Goal: Task Accomplishment & Management: Manage account settings

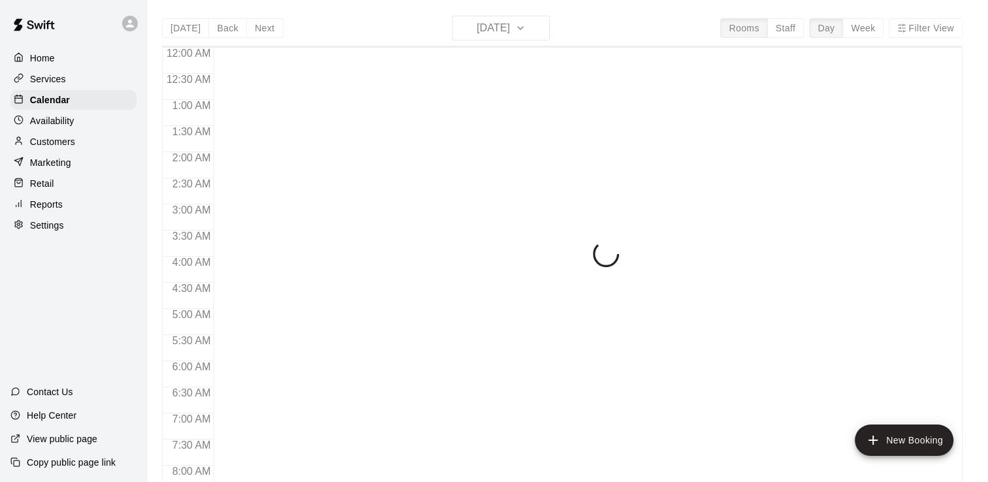
scroll to position [656, 0]
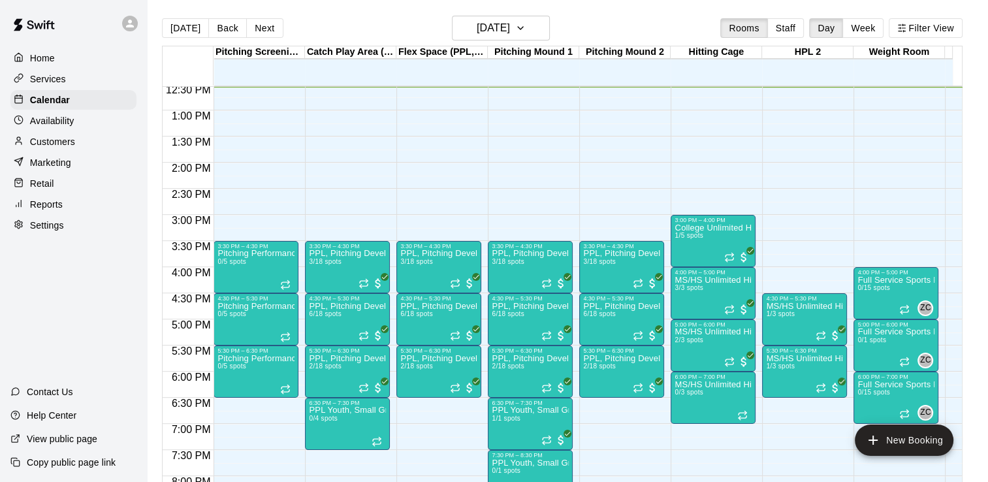
click at [49, 84] on p "Services" at bounding box center [48, 79] width 36 height 13
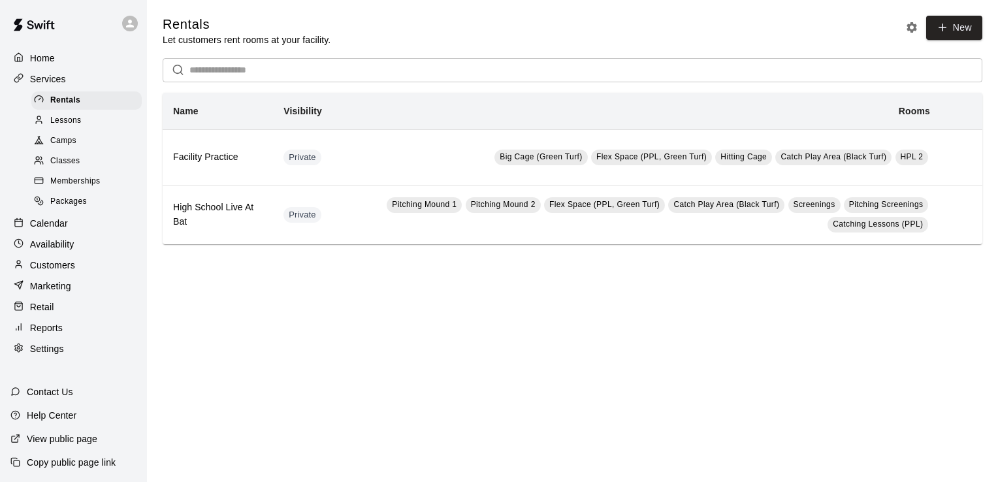
click at [110, 182] on div "Memberships" at bounding box center [86, 181] width 110 height 18
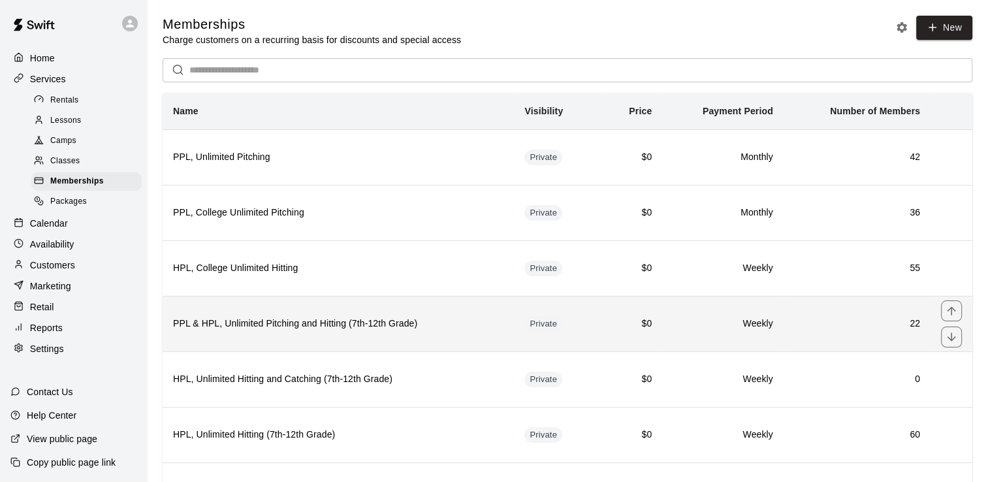
click at [498, 328] on h6 "PPL & HPL, Unlimited Pitching and Hitting (7th-12th Grade)" at bounding box center [338, 324] width 330 height 14
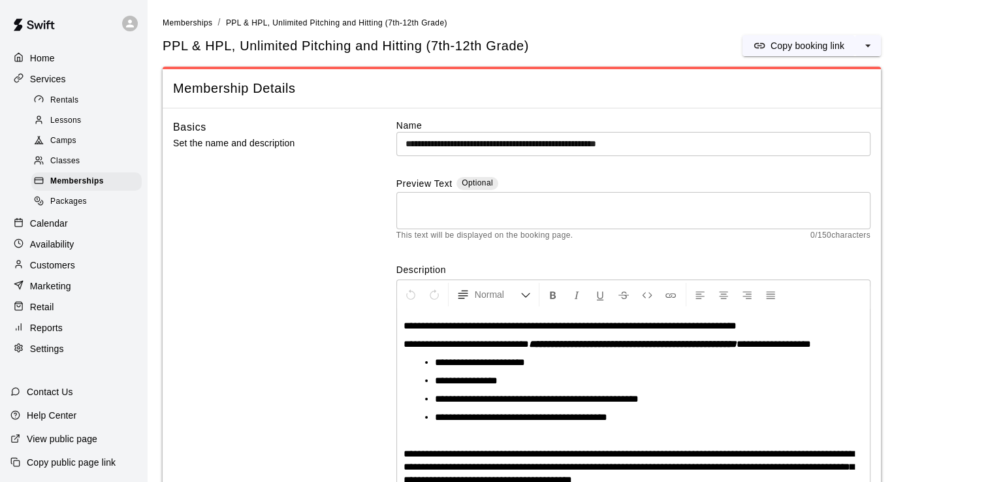
scroll to position [35, 0]
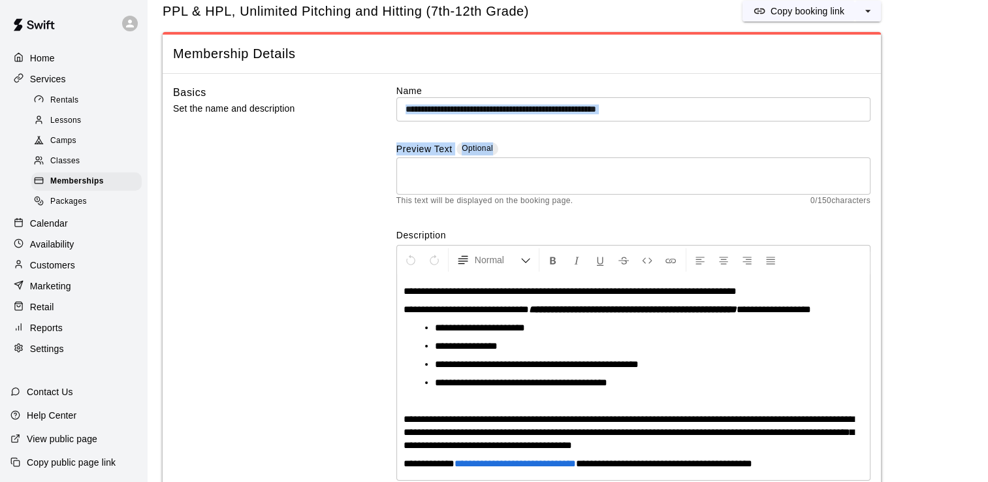
drag, startPoint x: 987, startPoint y: 86, endPoint x: 995, endPoint y: 186, distance: 100.9
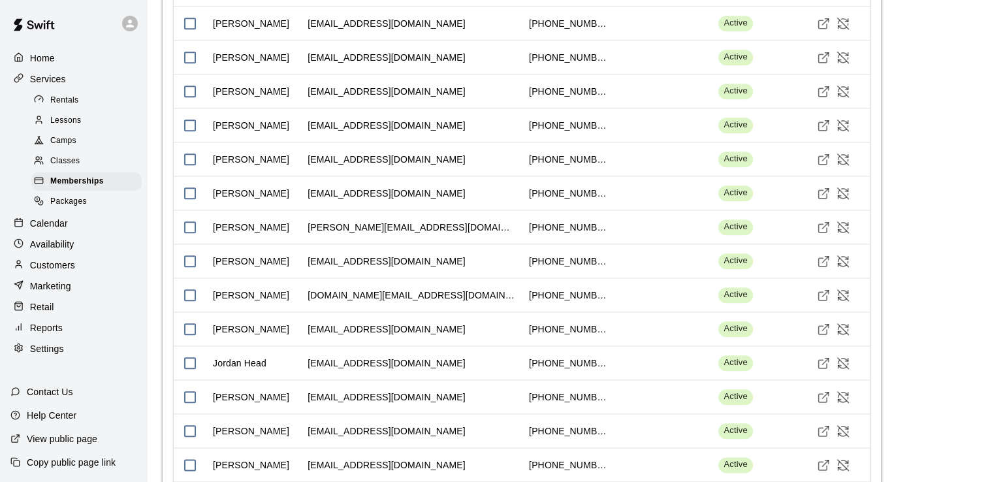
scroll to position [1423, 0]
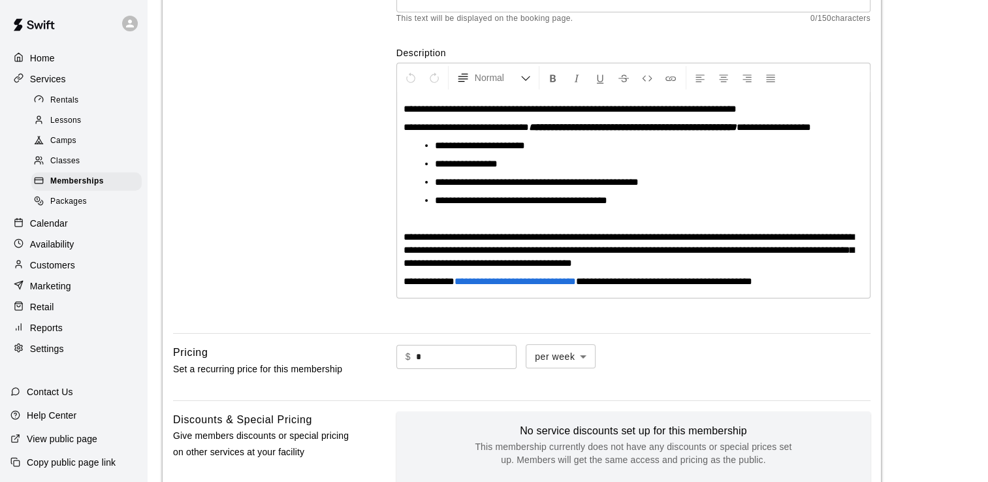
scroll to position [179, 0]
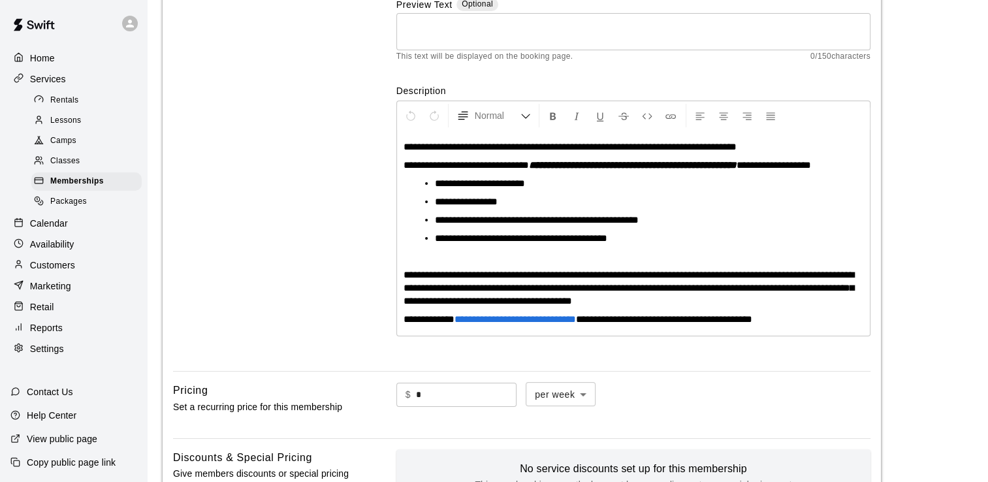
click at [51, 230] on p "Calendar" at bounding box center [49, 223] width 38 height 13
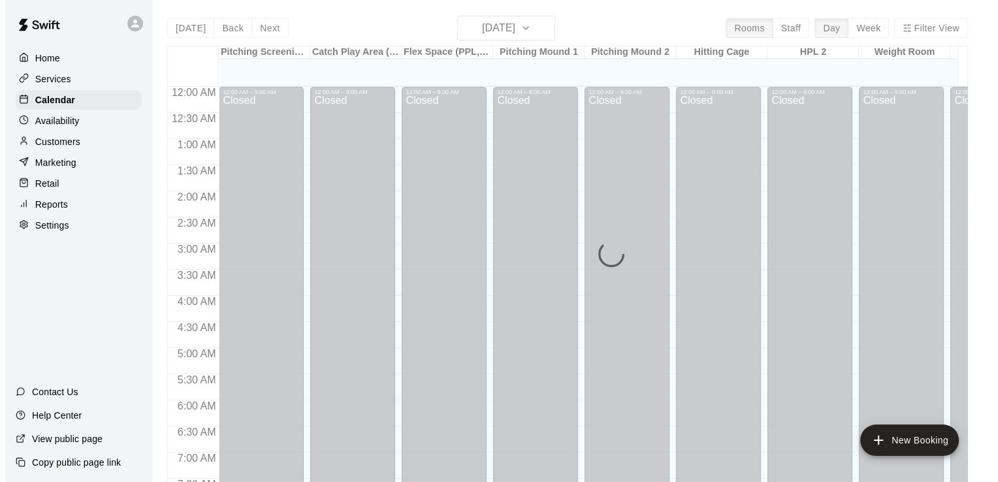
scroll to position [660, 0]
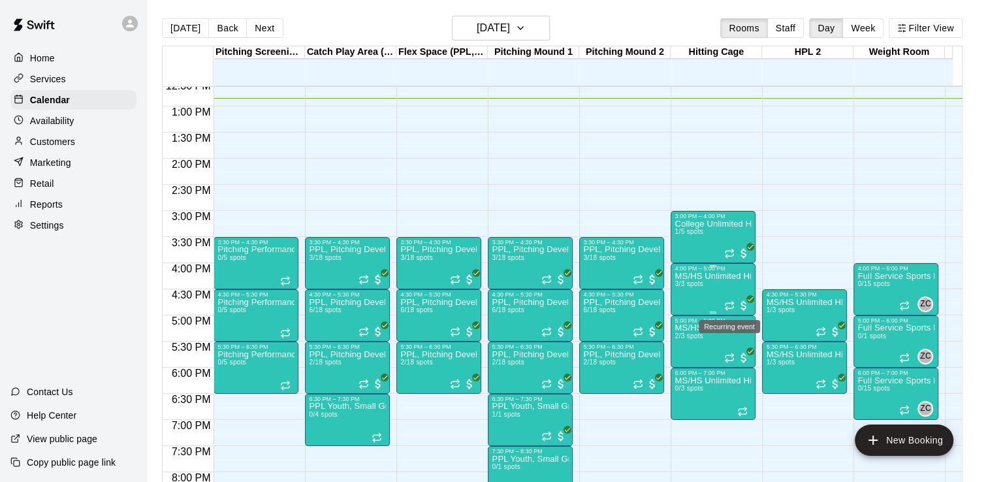
click at [728, 302] on icon "Recurring event" at bounding box center [729, 305] width 10 height 10
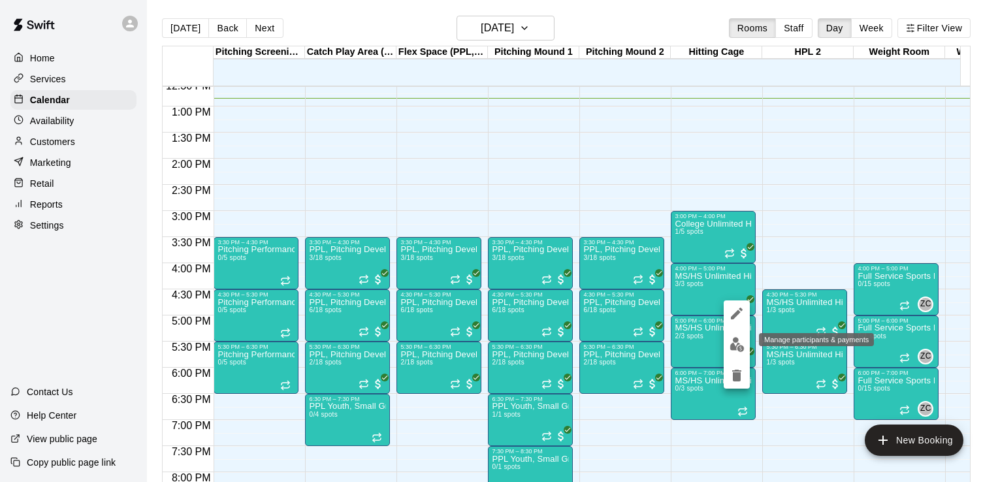
click at [733, 340] on img "edit" at bounding box center [737, 344] width 15 height 15
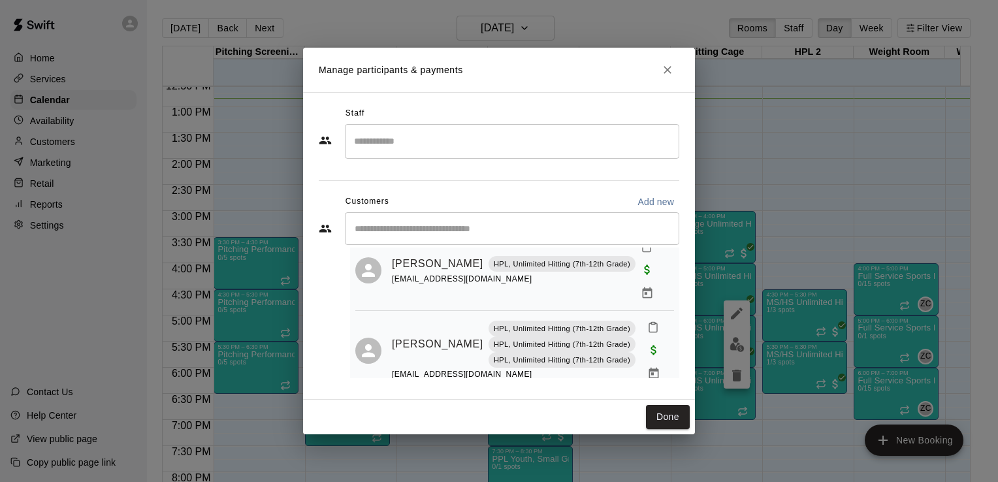
scroll to position [136, 0]
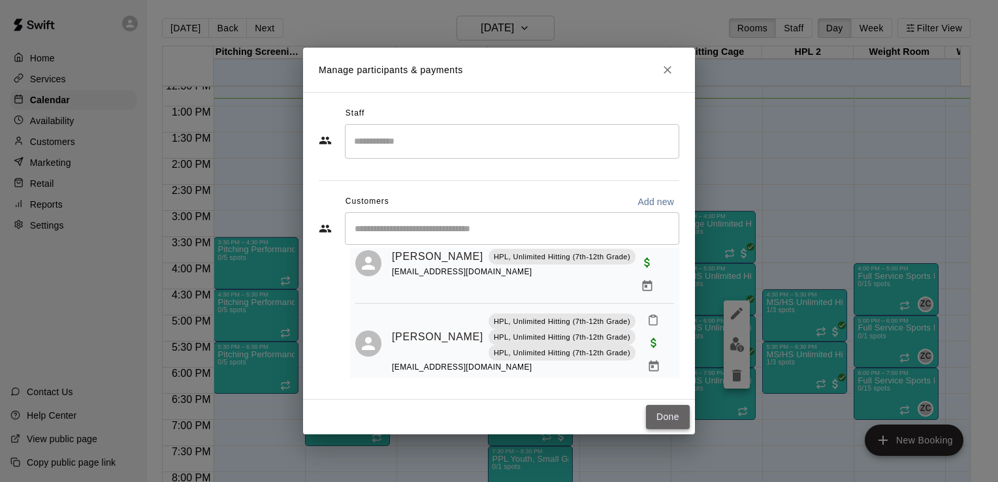
click at [668, 414] on button "Done" at bounding box center [668, 417] width 44 height 24
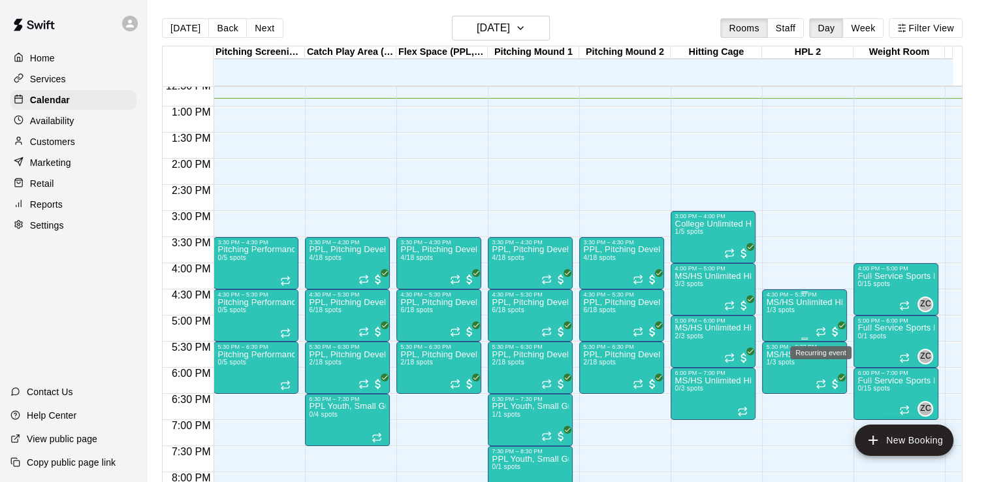
click at [818, 329] on icon "Recurring event" at bounding box center [821, 330] width 8 height 2
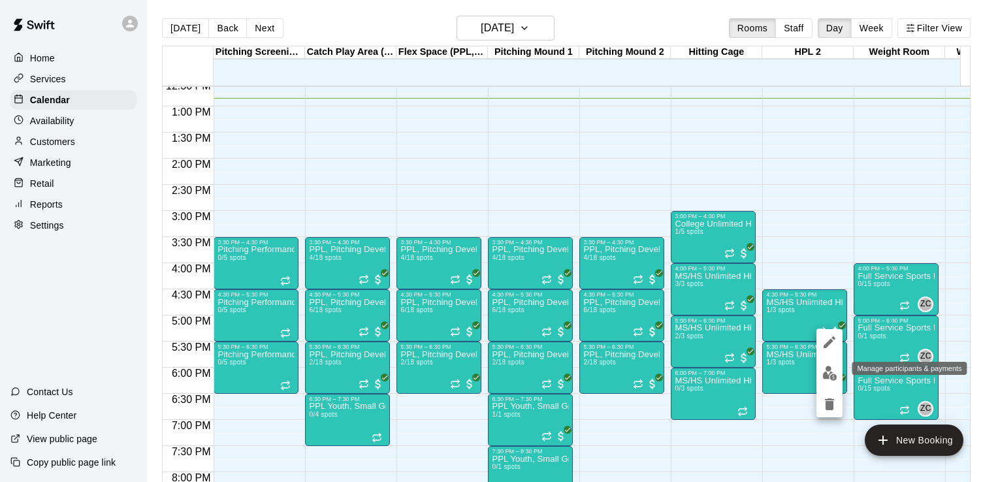
click at [830, 370] on img "edit" at bounding box center [829, 373] width 15 height 15
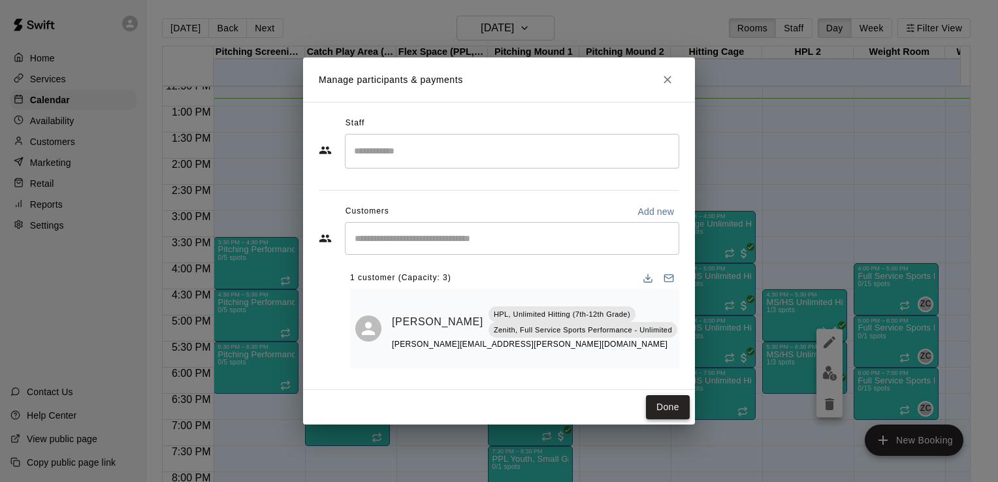
click at [671, 411] on button "Done" at bounding box center [668, 407] width 44 height 24
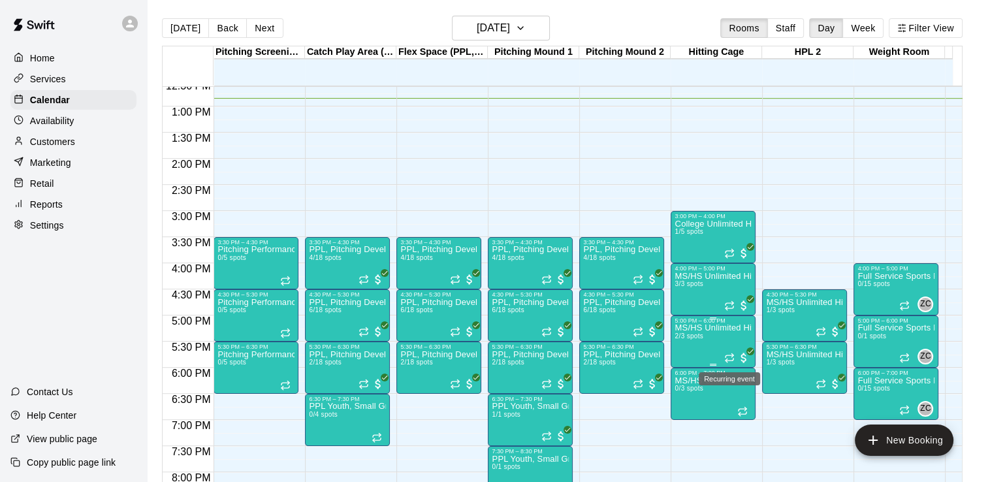
click at [729, 355] on icon "Recurring event" at bounding box center [730, 356] width 8 height 2
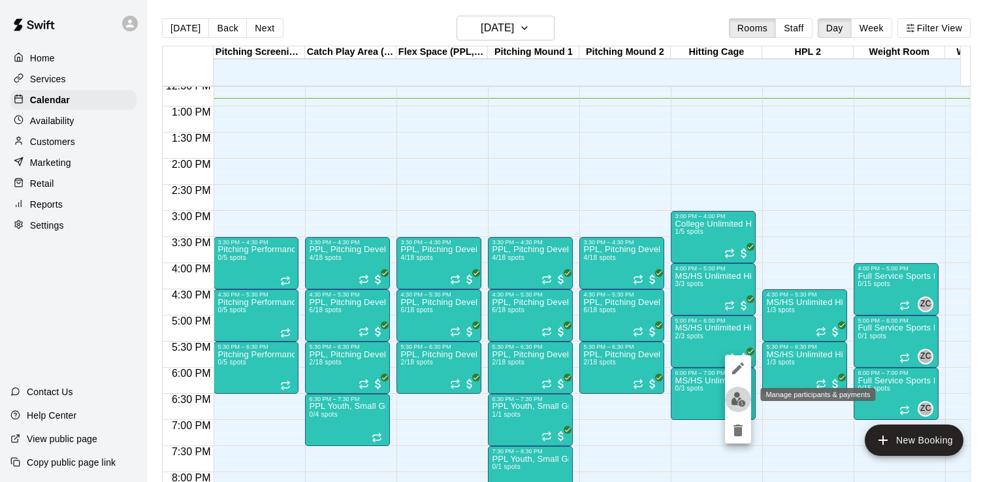
click at [741, 401] on img "edit" at bounding box center [738, 399] width 15 height 15
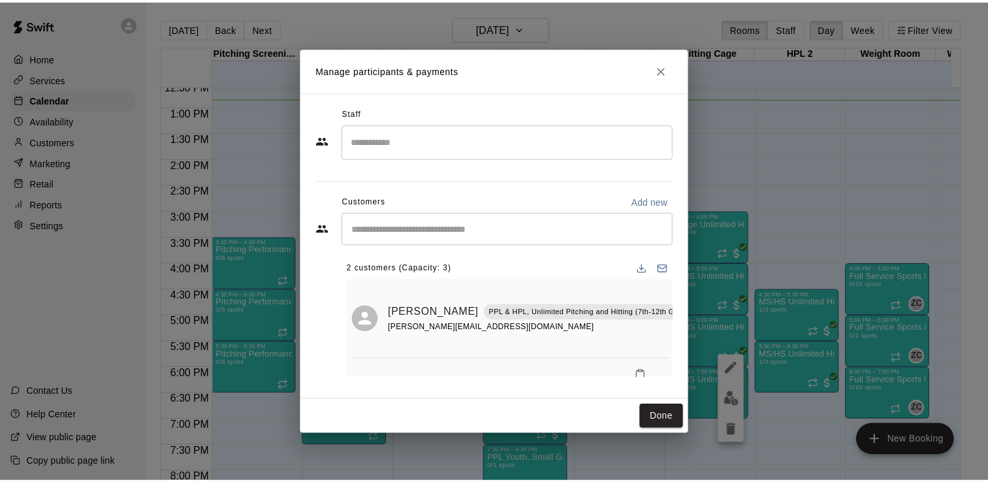
scroll to position [46, 0]
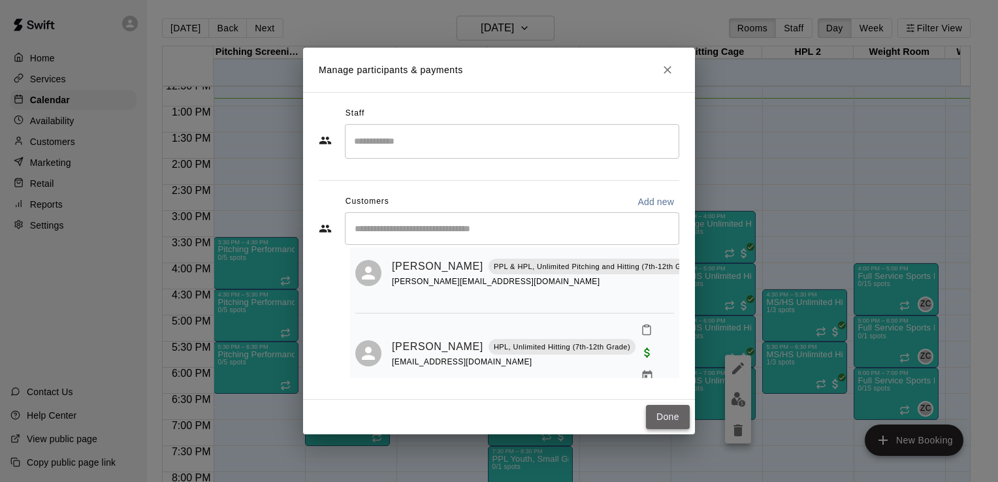
click at [657, 421] on button "Done" at bounding box center [668, 417] width 44 height 24
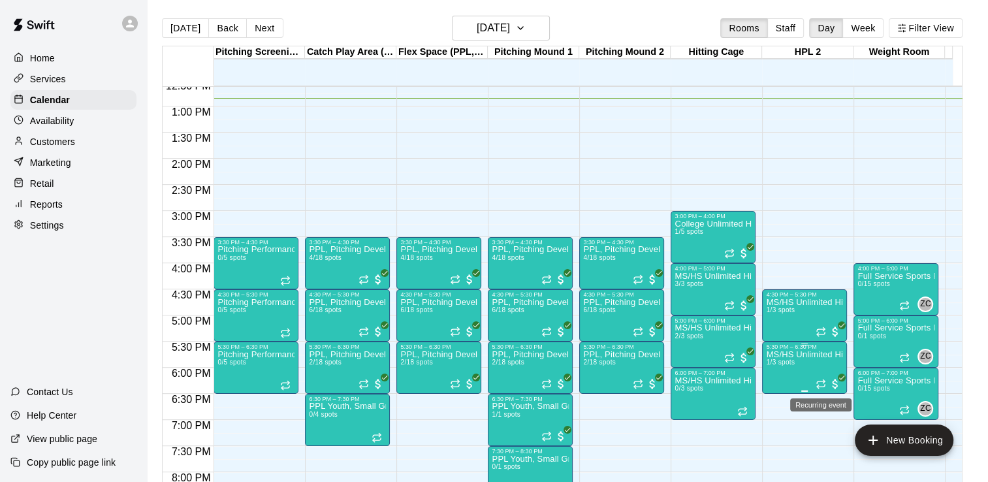
click at [816, 381] on icon "Recurring event" at bounding box center [821, 384] width 10 height 10
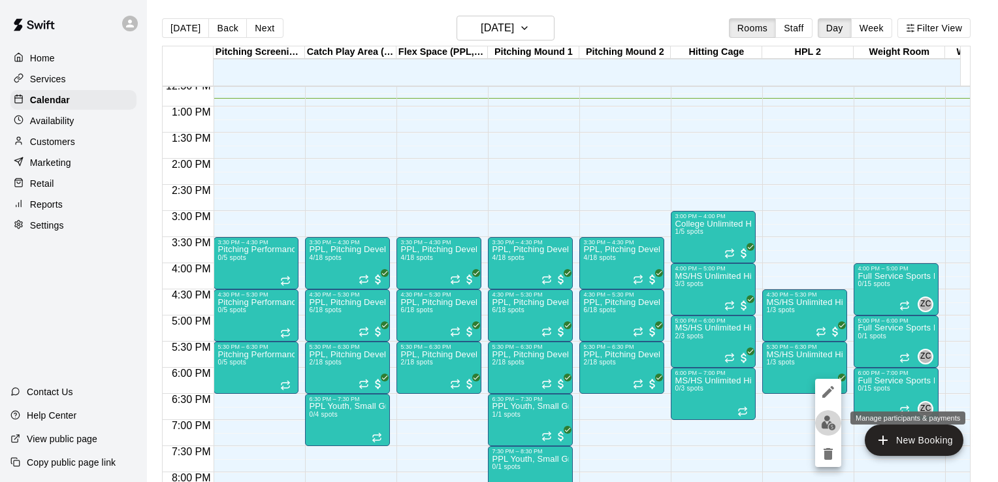
click at [824, 418] on img "edit" at bounding box center [828, 422] width 15 height 15
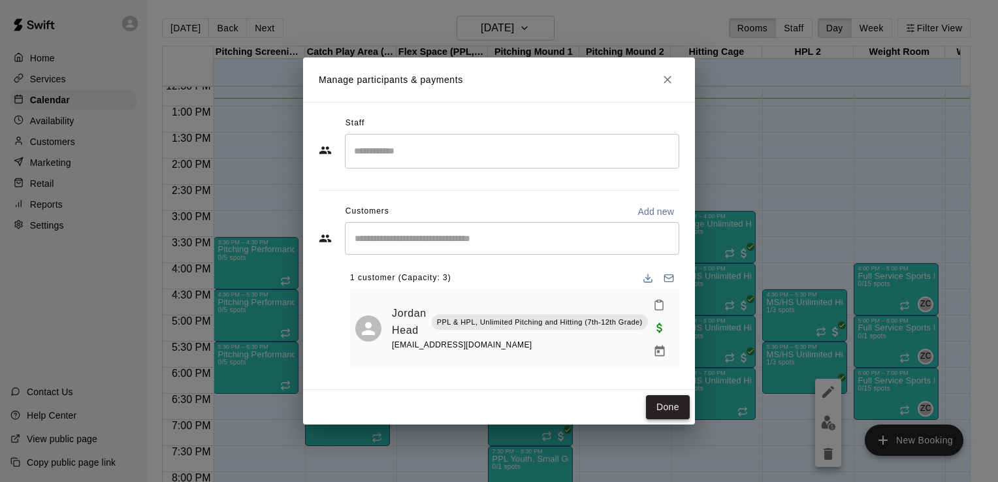
click at [665, 401] on button "Done" at bounding box center [668, 407] width 44 height 24
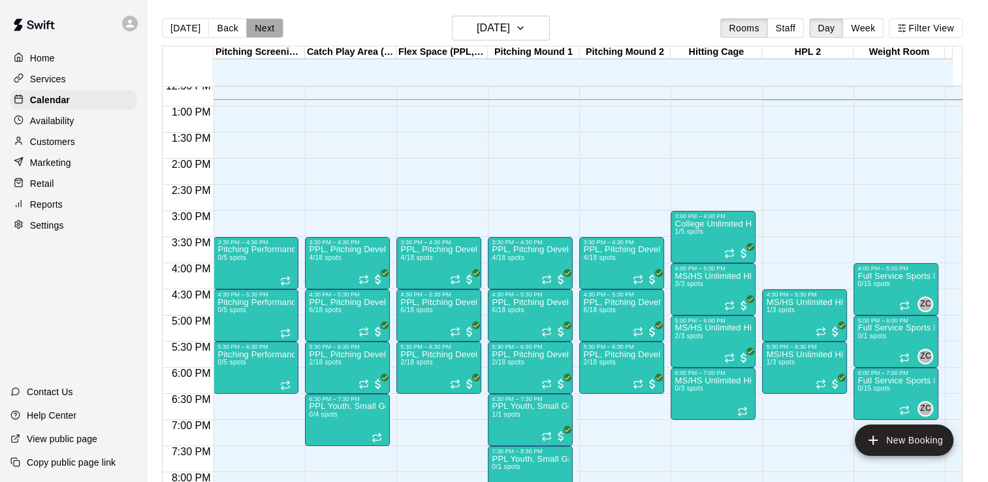
click at [266, 26] on button "Next" at bounding box center [264, 28] width 37 height 20
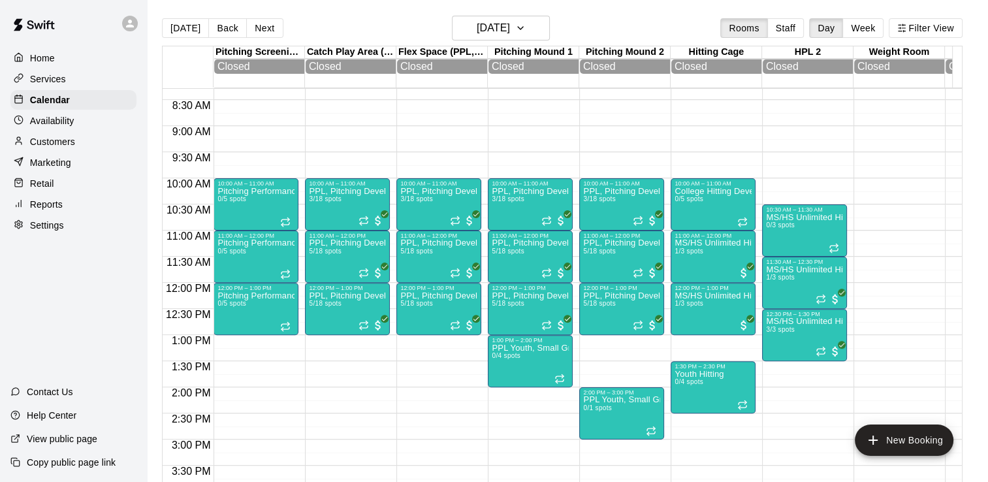
scroll to position [435, 0]
